Goal: Navigation & Orientation: Find specific page/section

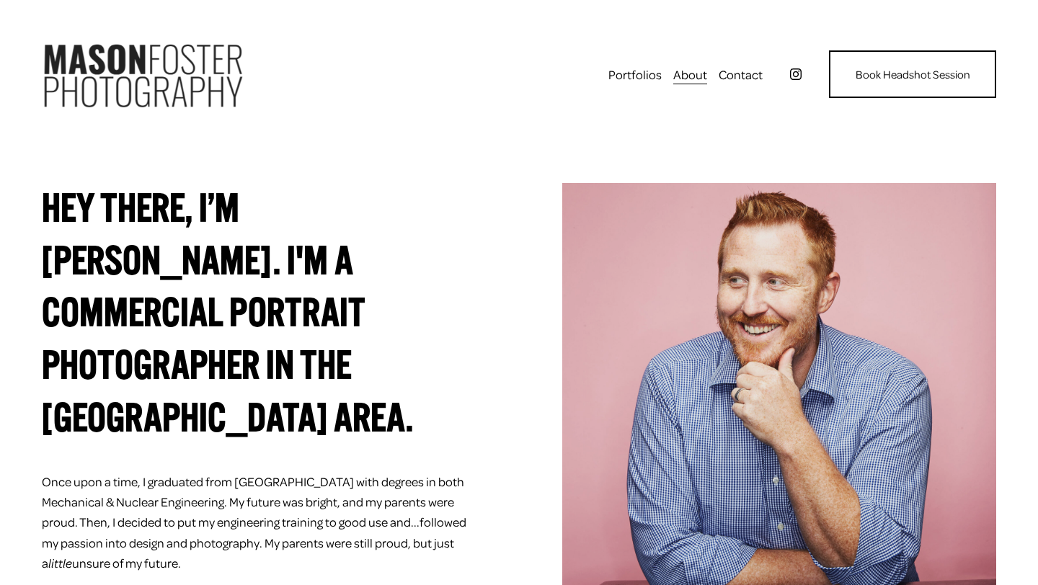
click at [127, 76] on img at bounding box center [143, 74] width 202 height 86
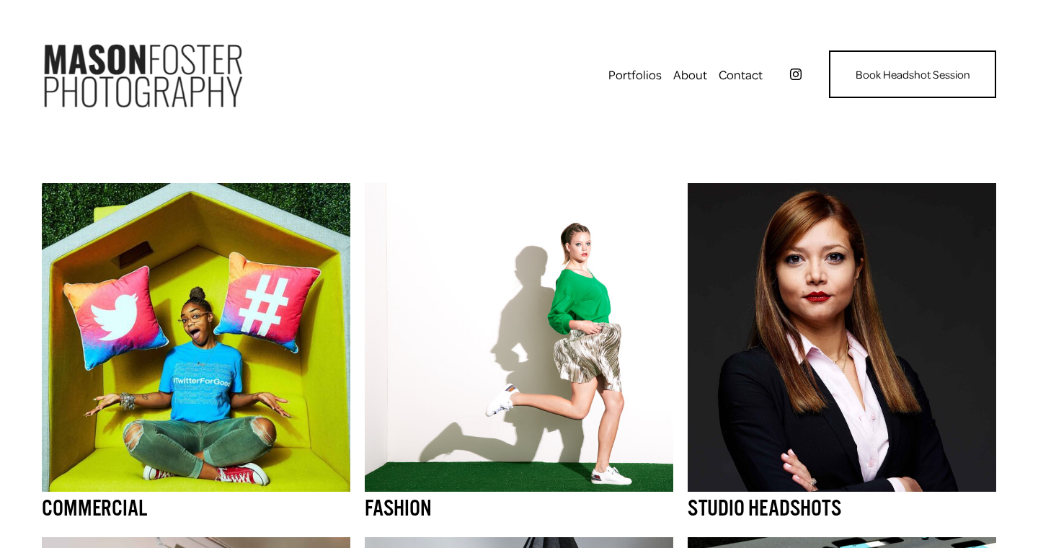
click at [688, 80] on link "About" at bounding box center [690, 74] width 34 height 23
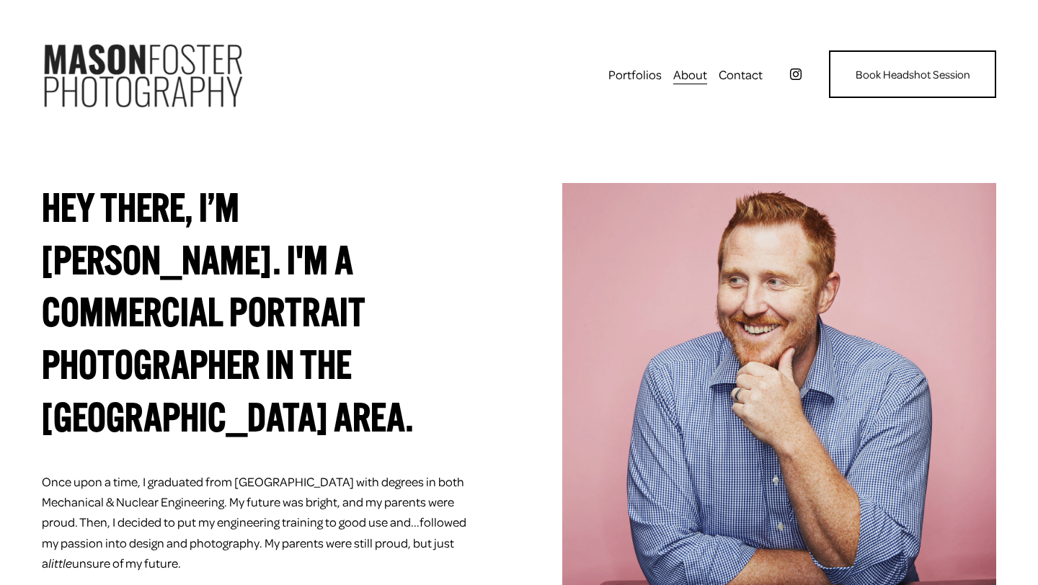
click at [143, 64] on img at bounding box center [143, 74] width 202 height 86
